Goal: Task Accomplishment & Management: Manage account settings

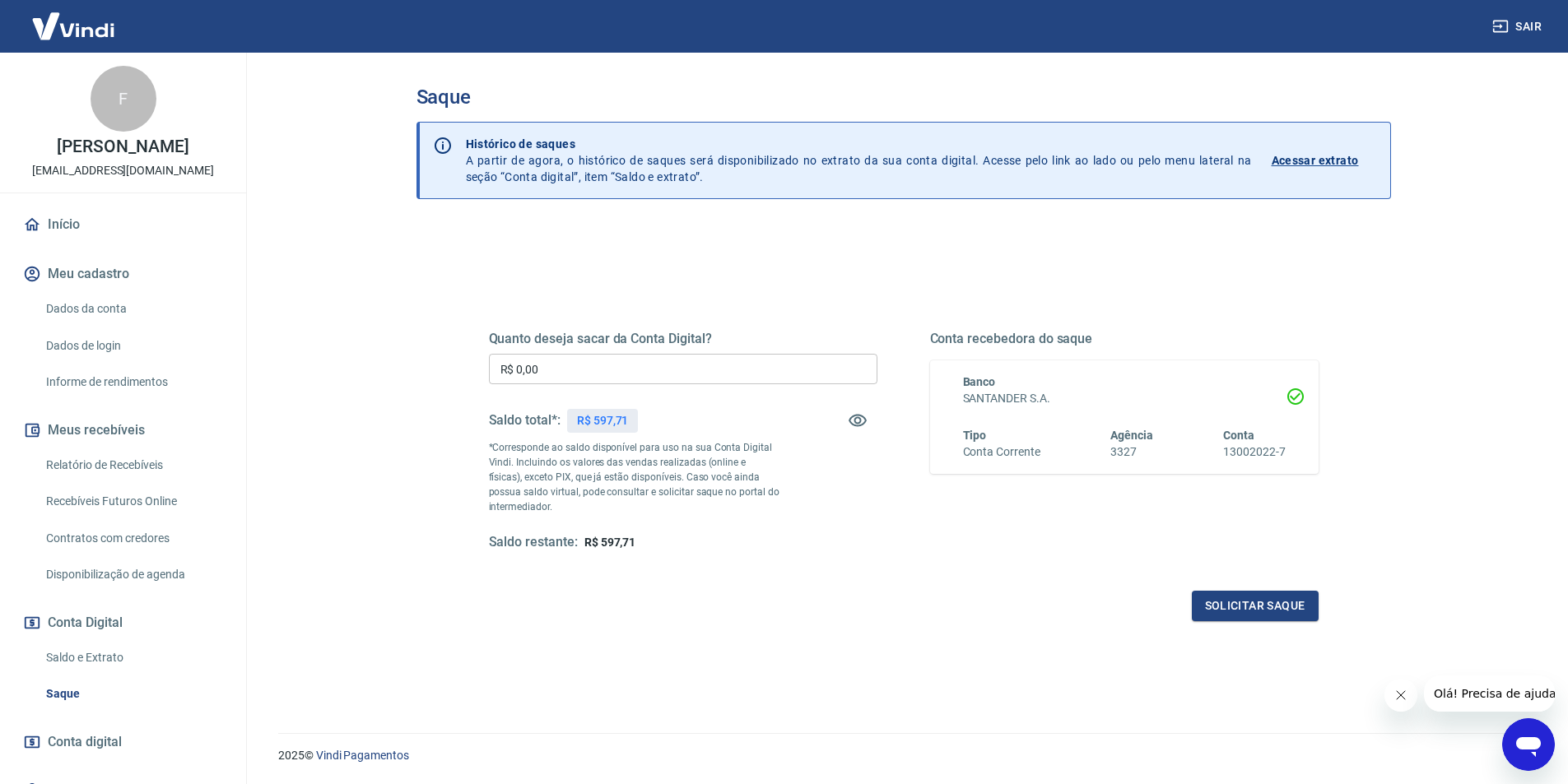
click at [69, 243] on link "Início" at bounding box center [123, 225] width 207 height 36
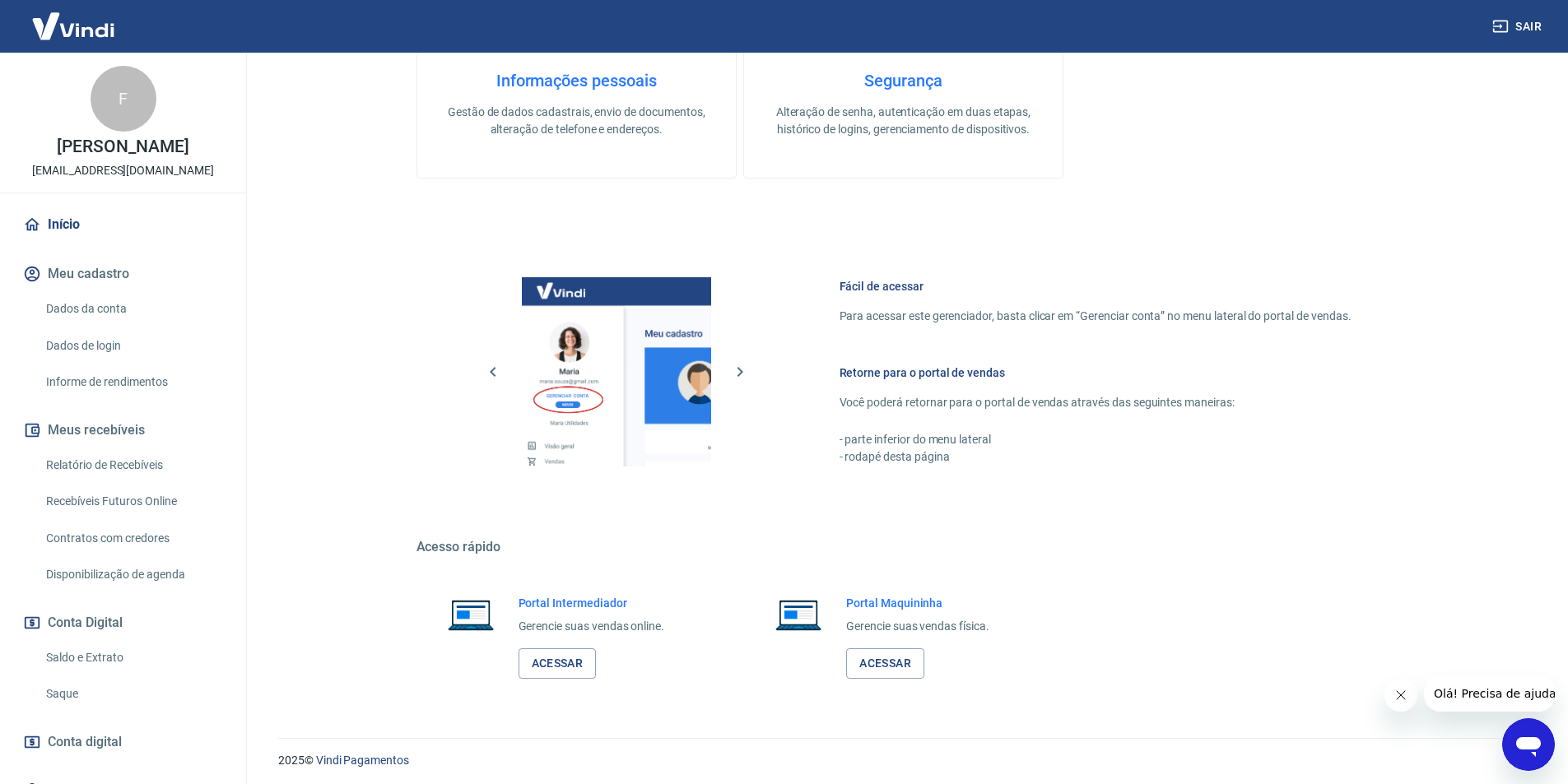
scroll to position [498, 0]
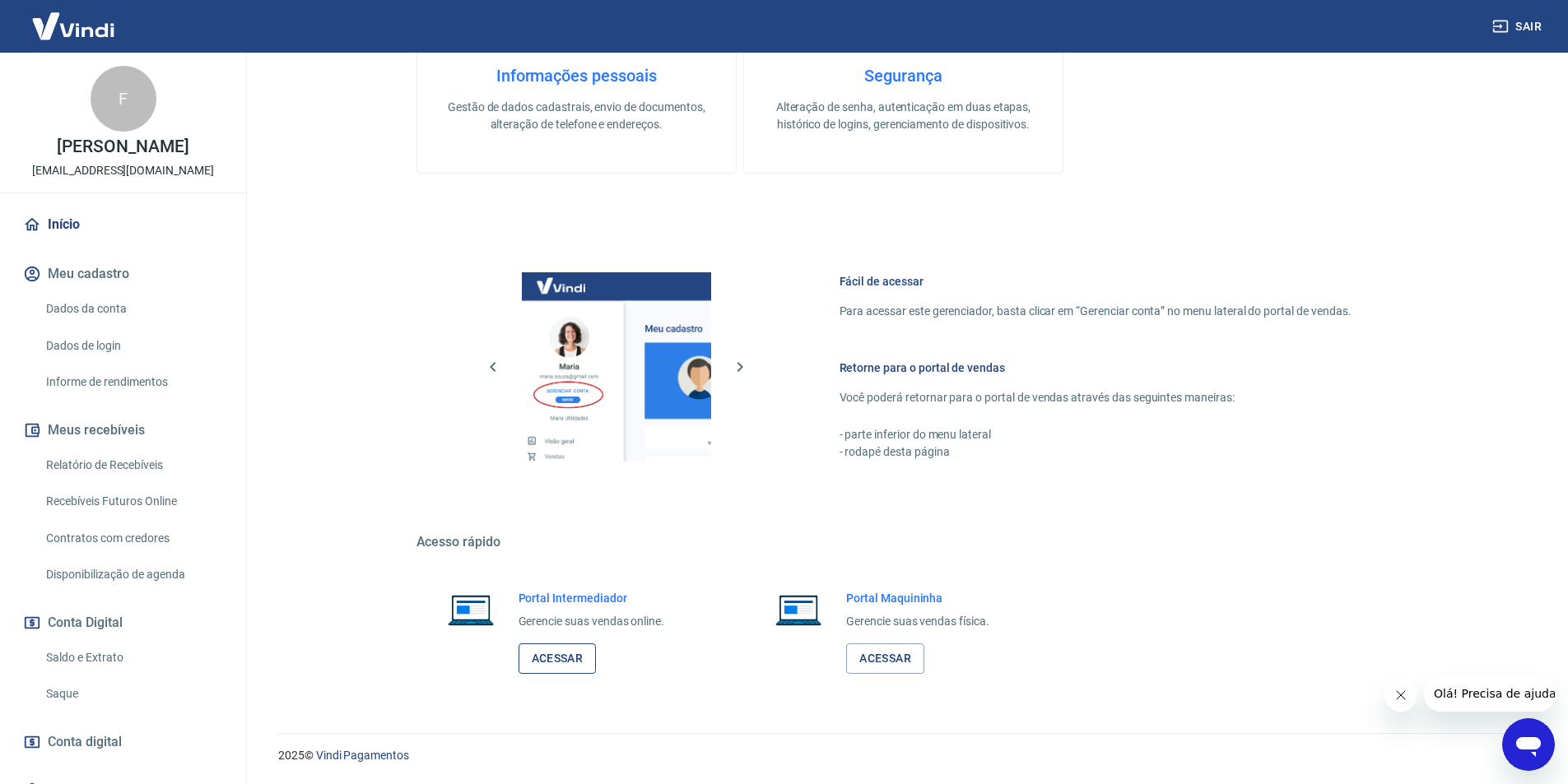
click at [561, 654] on link "Acessar" at bounding box center [558, 658] width 78 height 30
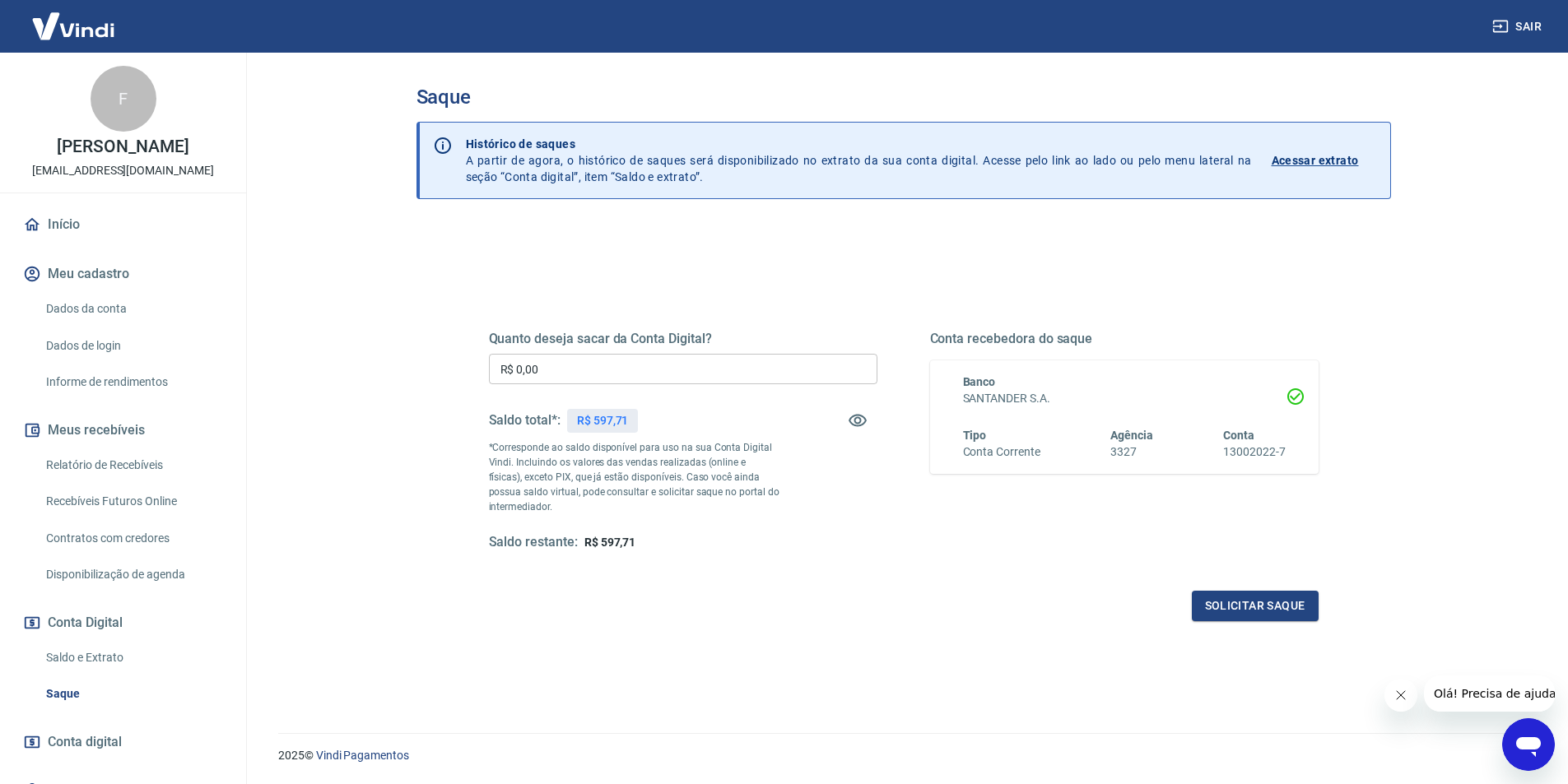
click at [650, 377] on input "R$ 0,00" at bounding box center [683, 369] width 389 height 30
type input "R$ 597,71"
click at [1282, 609] on button "Solicitar saque" at bounding box center [1254, 606] width 127 height 30
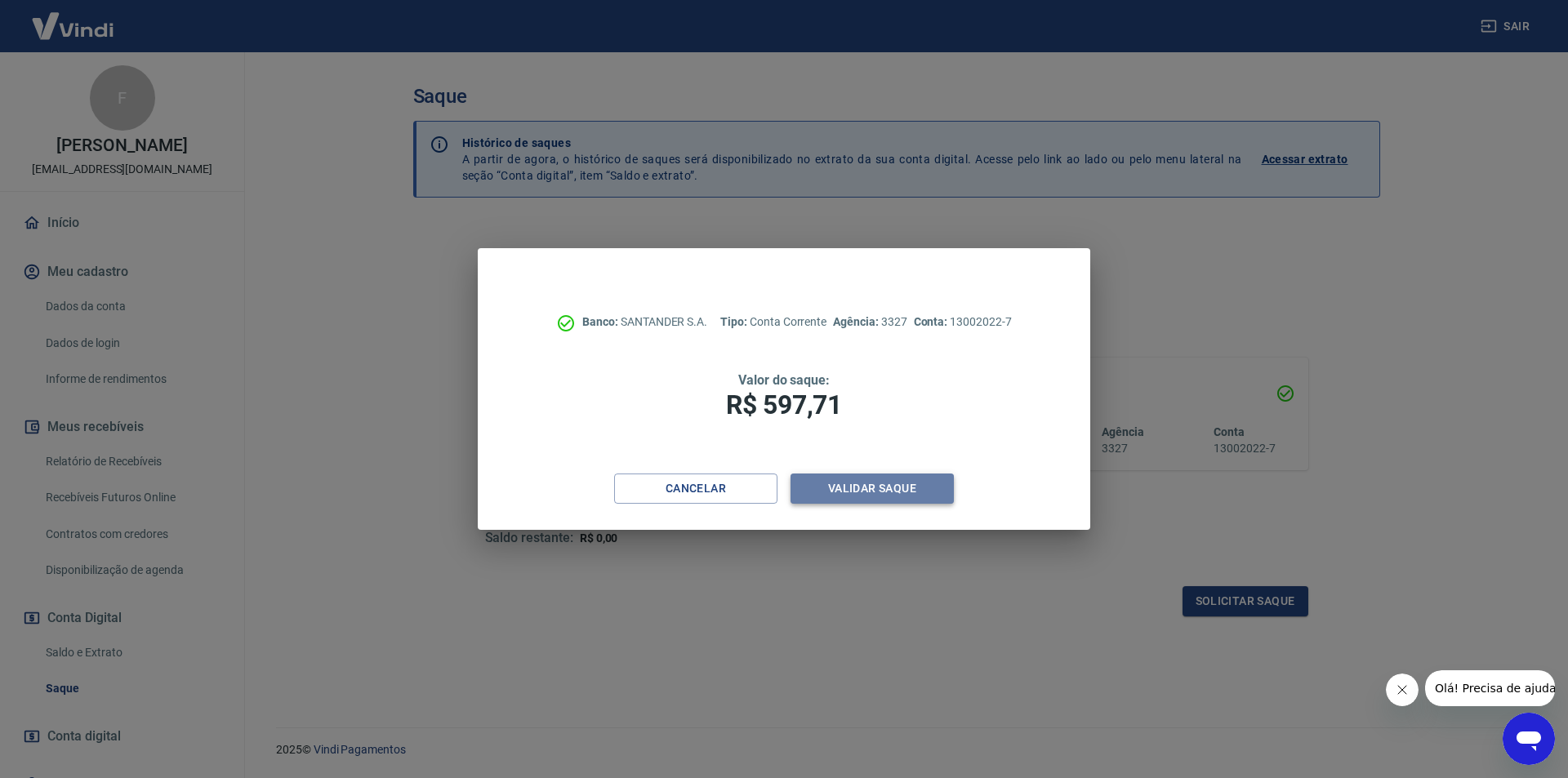
click at [897, 488] on button "Validar saque" at bounding box center [872, 489] width 164 height 30
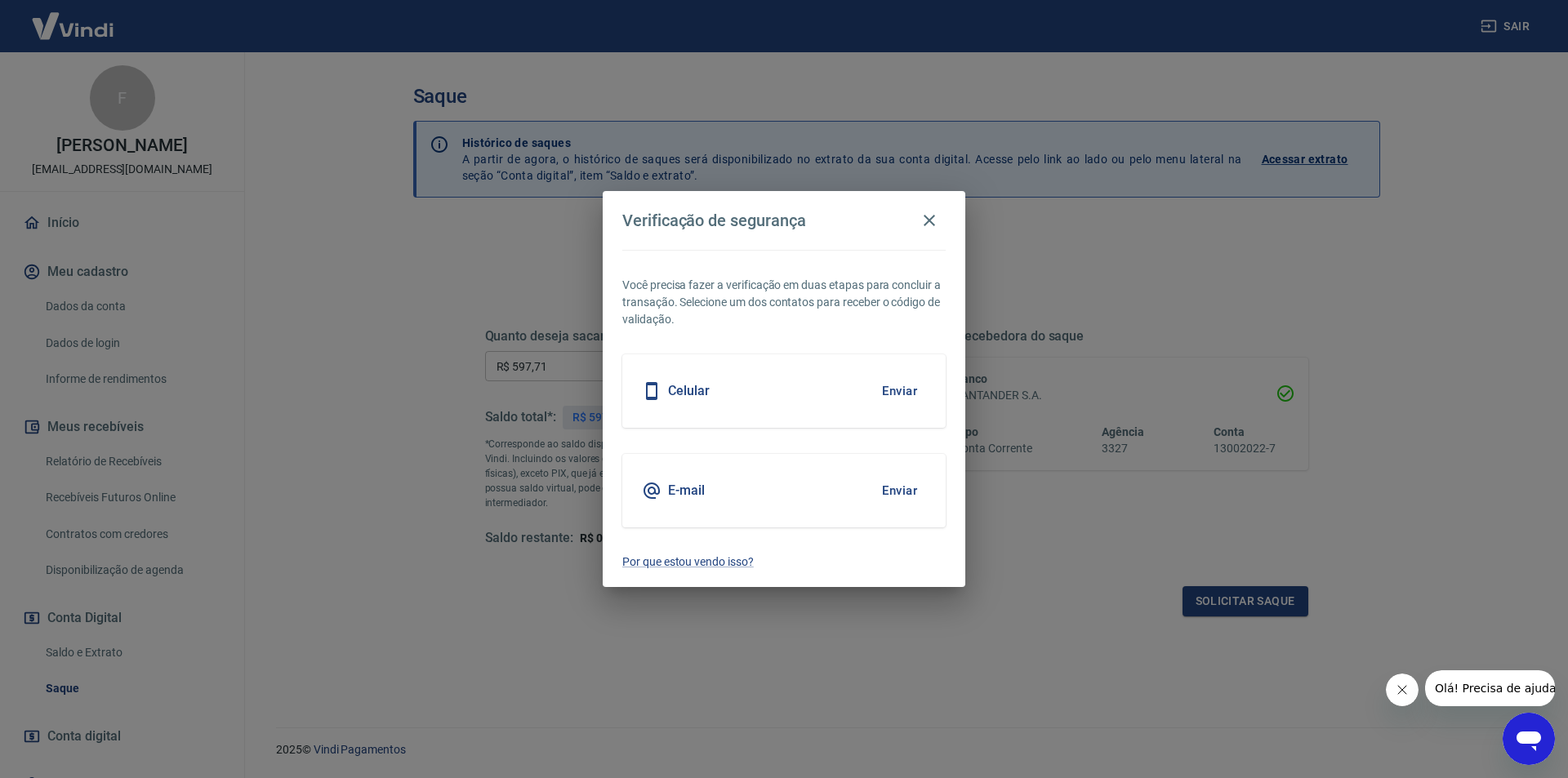
click at [895, 390] on button "Enviar" at bounding box center [899, 391] width 53 height 34
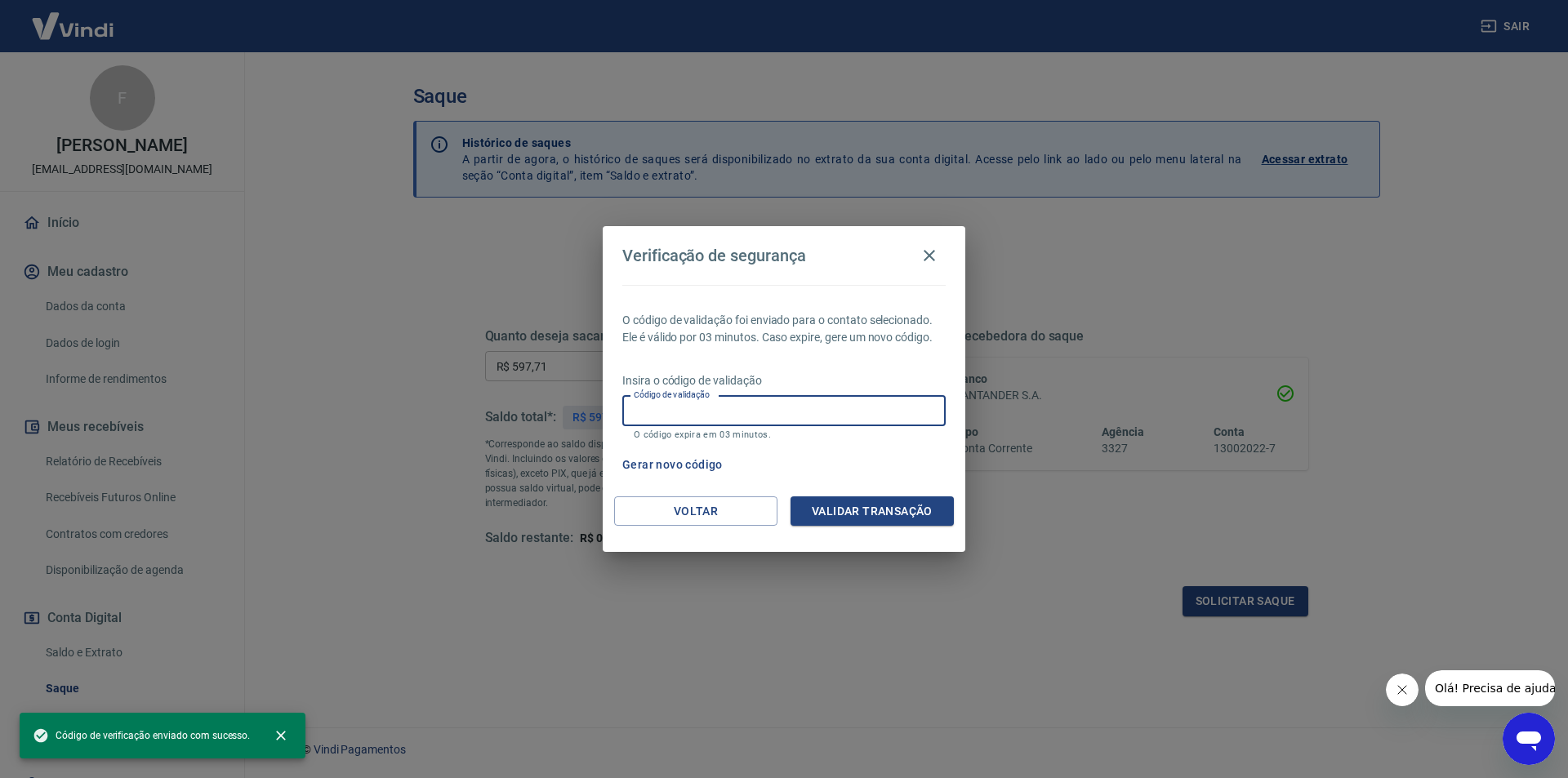
click at [828, 416] on input "Código de validação" at bounding box center [784, 411] width 323 height 30
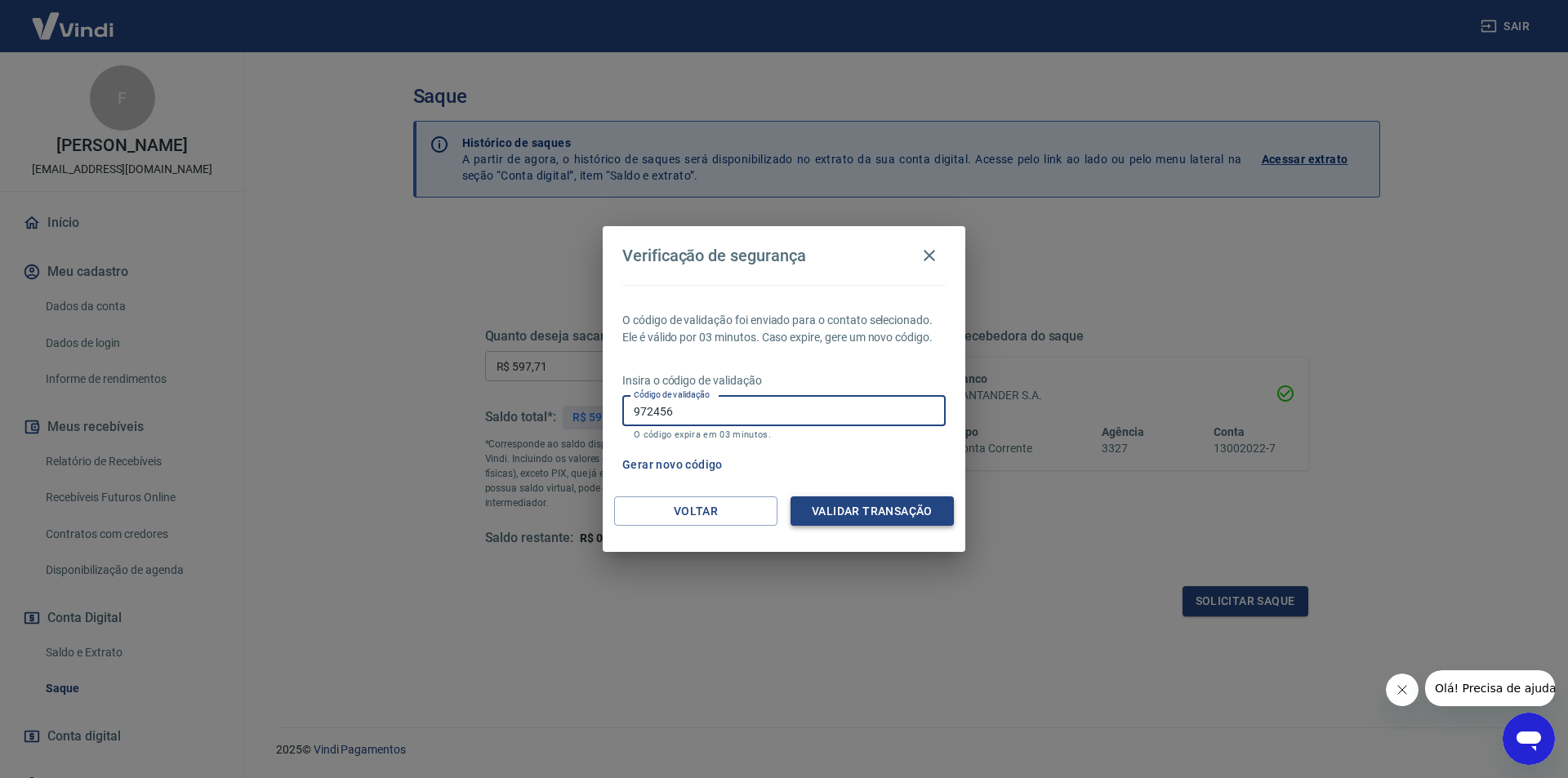
type input "972456"
click at [853, 517] on button "Validar transação" at bounding box center [872, 511] width 164 height 30
